Goal: Obtain resource: Obtain resource

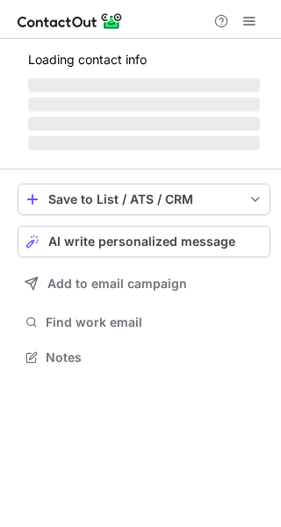
scroll to position [368, 281]
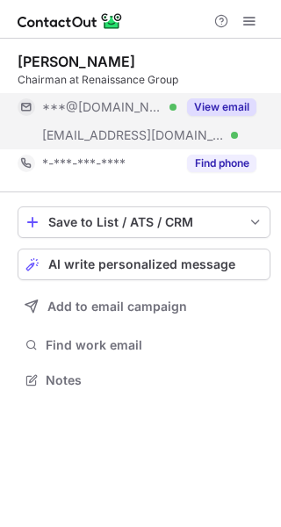
click at [228, 112] on button "View email" at bounding box center [221, 107] width 69 height 18
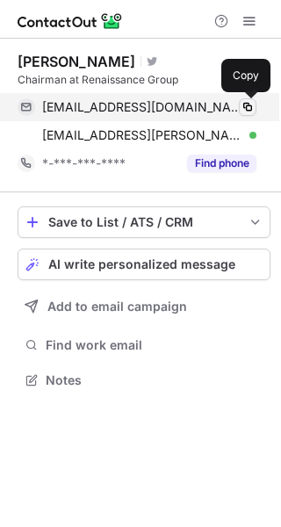
click at [246, 107] on span at bounding box center [247, 107] width 14 height 14
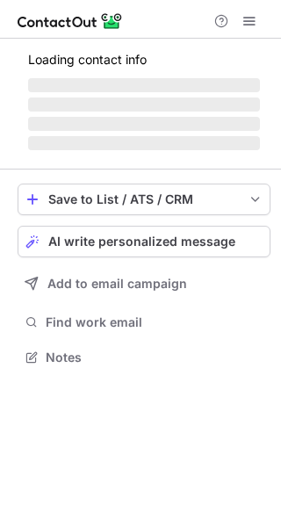
scroll to position [340, 281]
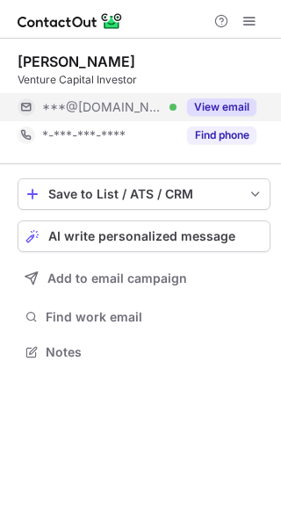
click at [224, 102] on button "View email" at bounding box center [221, 107] width 69 height 18
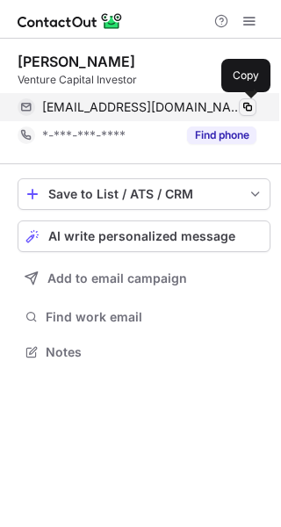
click at [247, 106] on span at bounding box center [247, 107] width 14 height 14
